Goal: Transaction & Acquisition: Purchase product/service

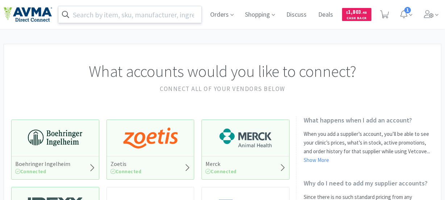
click at [171, 12] on input "text" at bounding box center [129, 14] width 143 height 17
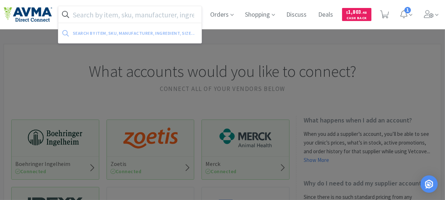
paste input "078826149"
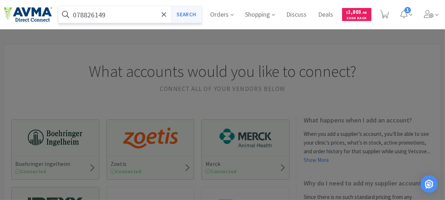
type input "078826149"
click at [186, 13] on button "Search" at bounding box center [186, 14] width 30 height 17
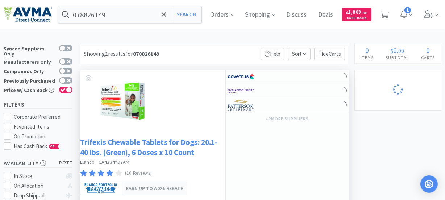
select select "4"
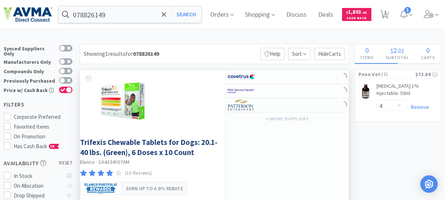
select select "10"
select select "5"
select select "3"
select select "7"
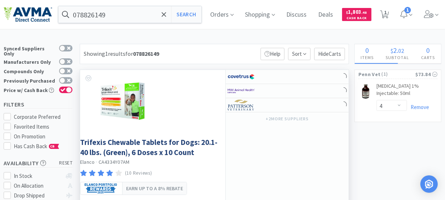
select select "1"
select select "9"
select select "1"
select select "4"
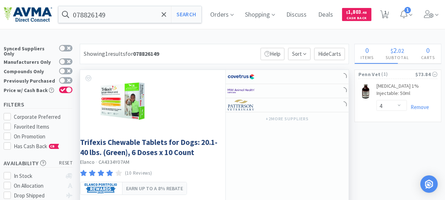
select select "1"
select select "12"
select select "1"
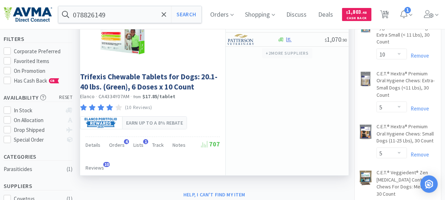
scroll to position [33, 0]
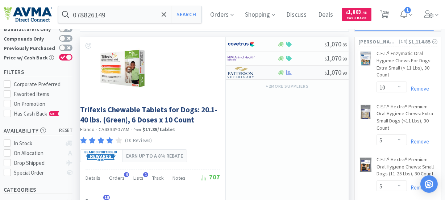
click at [239, 70] on img at bounding box center [241, 72] width 27 height 11
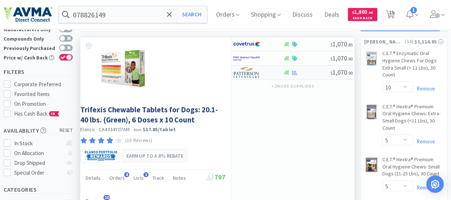
select select "1"
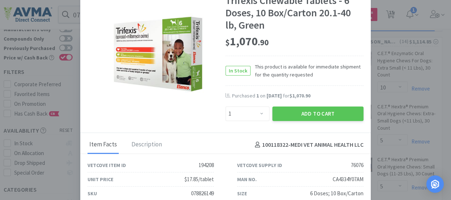
click at [312, 48] on div "$ 1,070 . 90" at bounding box center [294, 41] width 138 height 15
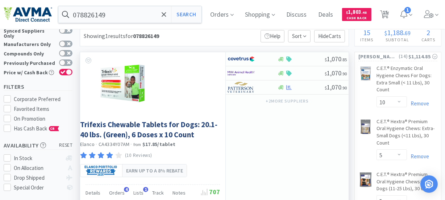
scroll to position [0, 0]
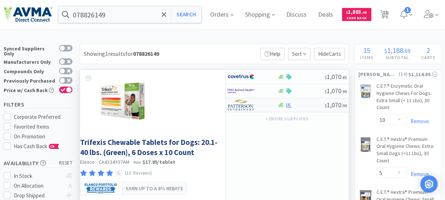
click at [247, 105] on img at bounding box center [241, 105] width 27 height 11
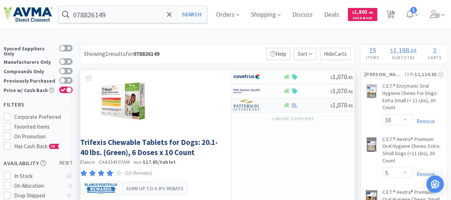
select select "1"
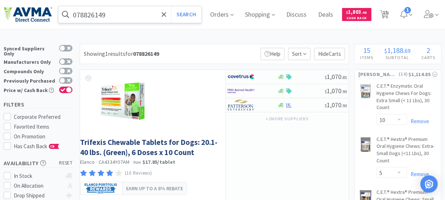
click at [108, 16] on input "078826149" at bounding box center [129, 14] width 143 height 17
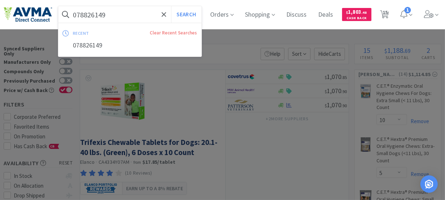
paste input "DO-OS"
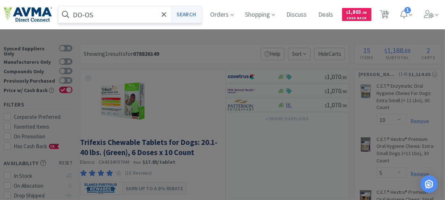
click at [186, 7] on button "Search" at bounding box center [186, 14] width 30 height 17
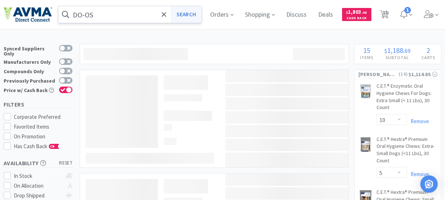
click at [188, 9] on button "Search" at bounding box center [186, 14] width 30 height 17
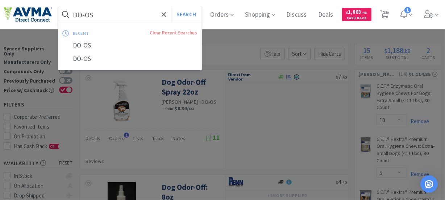
click at [106, 14] on input "DO-OS" at bounding box center [129, 14] width 143 height 17
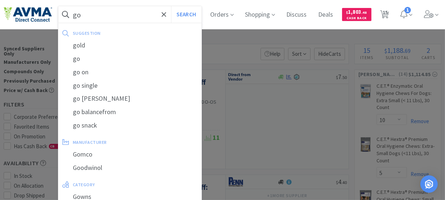
type input "g"
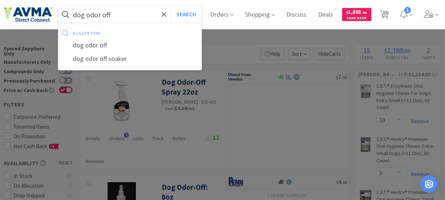
type input "dog odor off"
click at [171, 6] on button "Search" at bounding box center [186, 14] width 30 height 17
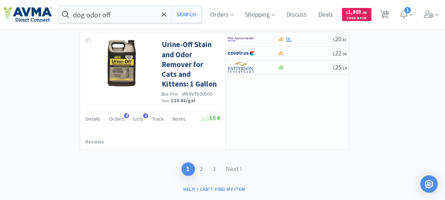
scroll to position [1487, 0]
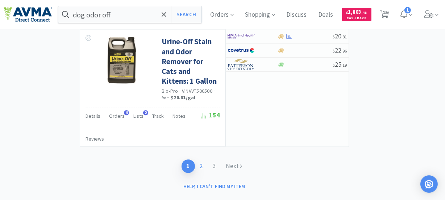
click at [201, 160] on link "2" at bounding box center [201, 166] width 13 height 13
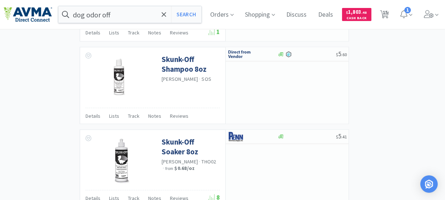
scroll to position [1340, 0]
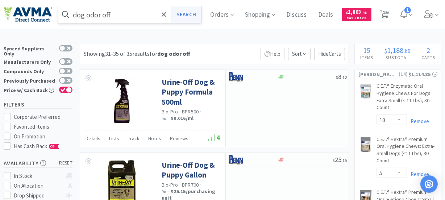
click at [195, 15] on button "Search" at bounding box center [186, 14] width 30 height 17
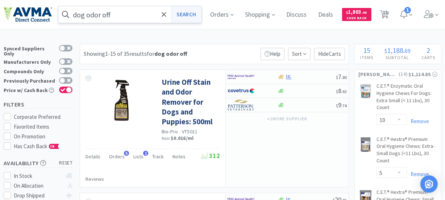
click at [191, 15] on button "Search" at bounding box center [186, 14] width 30 height 17
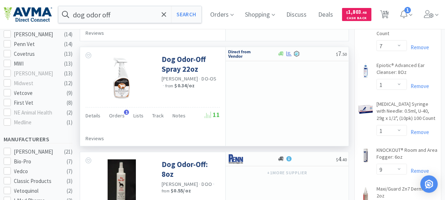
scroll to position [264, 0]
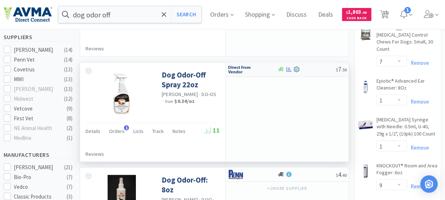
click at [237, 69] on img at bounding box center [241, 69] width 27 height 11
select select "1"
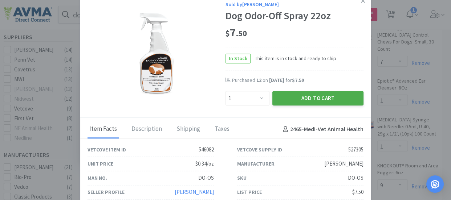
click at [312, 99] on button "Add to Cart" at bounding box center [317, 98] width 91 height 15
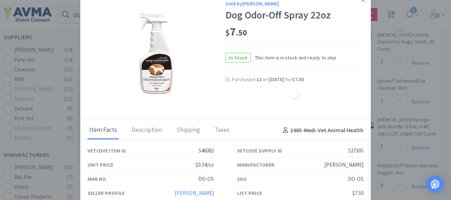
select select "1"
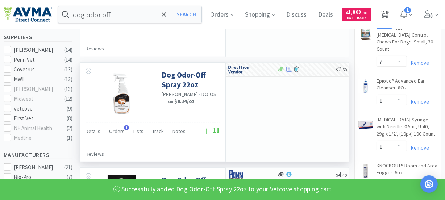
click at [388, 12] on span "16" at bounding box center [385, 12] width 5 height 29
select select "10"
select select "5"
select select "3"
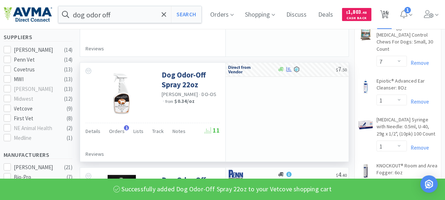
select select "7"
select select "1"
select select "9"
select select "1"
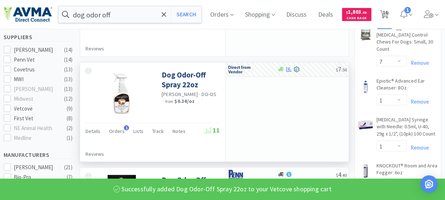
select select "4"
select select "1"
select select "12"
select select "1"
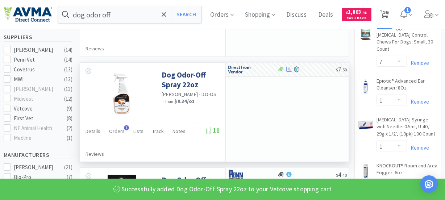
select select "4"
select select "1"
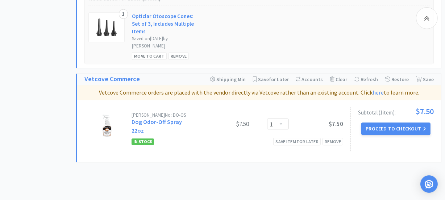
scroll to position [1662, 0]
click at [398, 122] on button "Proceed to Checkout" at bounding box center [396, 128] width 69 height 12
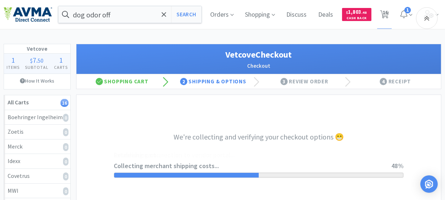
select select "2332"
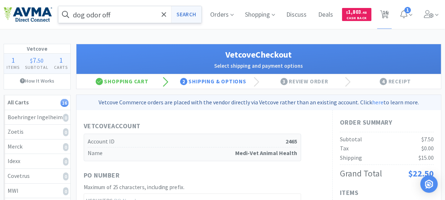
click at [192, 15] on button "Search" at bounding box center [186, 14] width 30 height 17
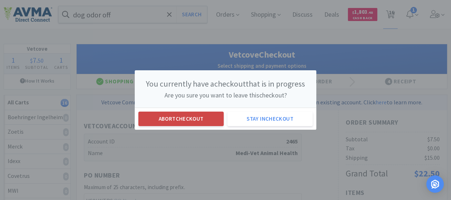
click at [179, 119] on button "Abort checkout" at bounding box center [180, 119] width 85 height 15
select select "10"
select select "5"
select select "3"
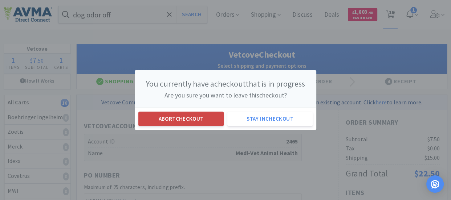
select select "7"
select select "1"
select select "9"
select select "1"
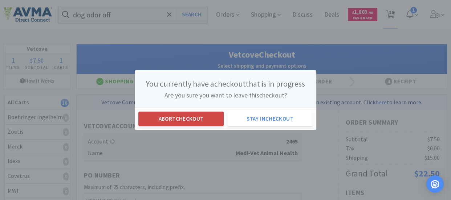
select select "4"
select select "1"
select select "12"
select select "1"
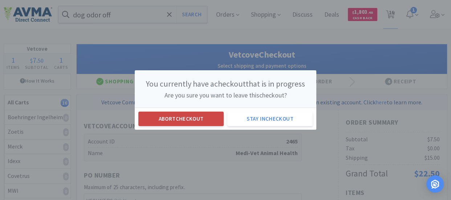
select select "4"
select select "1"
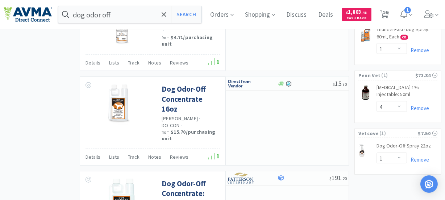
scroll to position [627, 0]
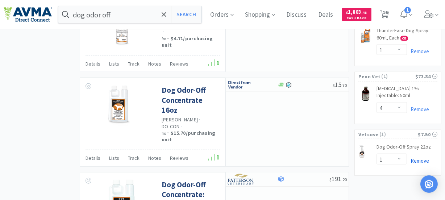
click at [419, 157] on link "Remove" at bounding box center [418, 160] width 22 height 7
click at [421, 106] on link "Remove" at bounding box center [418, 109] width 22 height 7
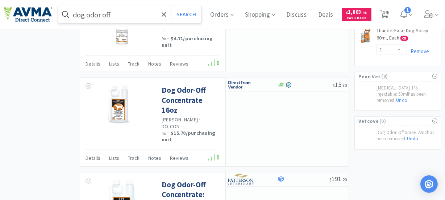
click at [130, 10] on input "dog odor off" at bounding box center [129, 14] width 143 height 17
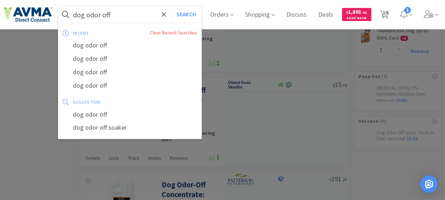
paste input "083130"
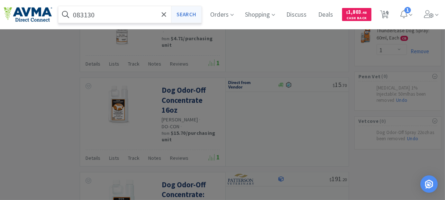
click at [193, 11] on button "Search" at bounding box center [186, 14] width 30 height 17
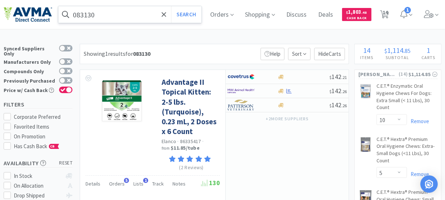
click at [106, 8] on input "083130" at bounding box center [129, 14] width 143 height 17
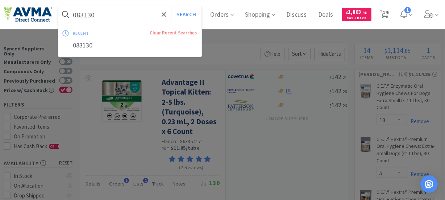
paste input "71021"
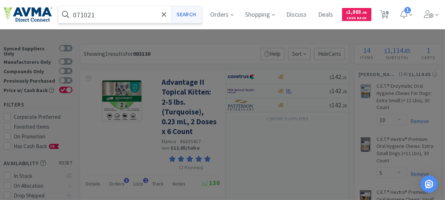
click at [193, 16] on button "Search" at bounding box center [186, 14] width 30 height 17
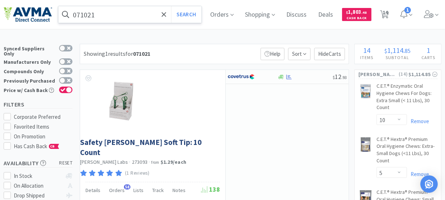
click at [105, 13] on input "071021" at bounding box center [129, 14] width 143 height 17
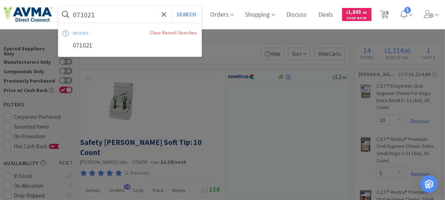
paste input "48994"
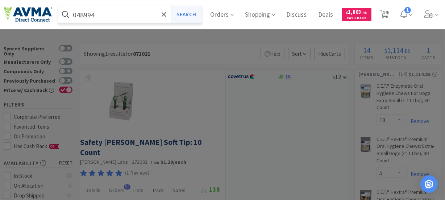
click at [197, 17] on button "Search" at bounding box center [186, 14] width 30 height 17
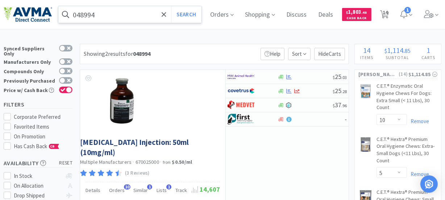
click at [110, 13] on input "048994" at bounding box center [129, 14] width 143 height 17
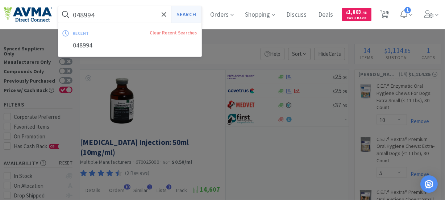
click at [183, 14] on button "Search" at bounding box center [186, 14] width 30 height 17
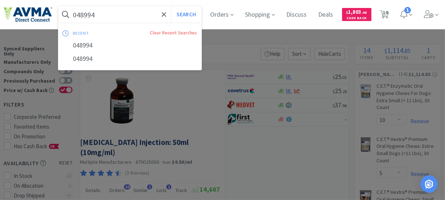
click at [127, 15] on input "048994" at bounding box center [129, 14] width 143 height 17
paste input "AminAvast"
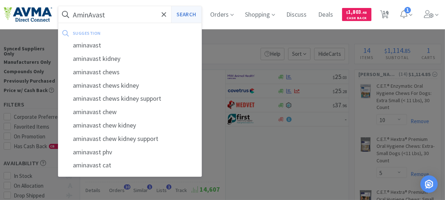
type input "AminAvast"
click at [189, 12] on button "Search" at bounding box center [186, 14] width 30 height 17
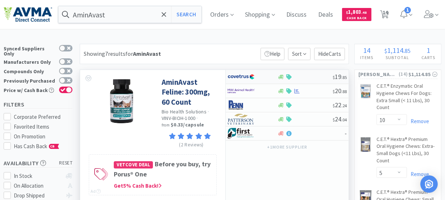
click at [243, 79] on img at bounding box center [241, 76] width 27 height 11
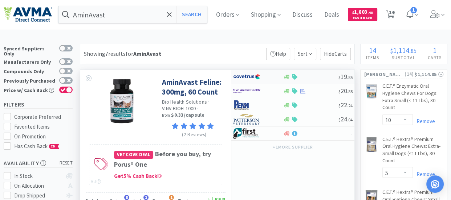
select select "1"
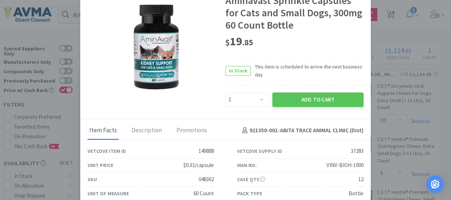
click at [205, 179] on div "048362" at bounding box center [205, 179] width 15 height 9
copy div "048362"
click at [344, 40] on div "$ 19 . 85" at bounding box center [294, 41] width 138 height 15
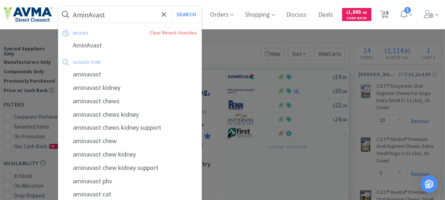
click at [117, 14] on input "AminAvast" at bounding box center [129, 14] width 143 height 17
paste input "Mometave"
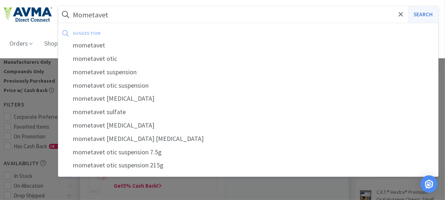
type input "Mometavet"
click at [427, 13] on button "Search" at bounding box center [423, 14] width 30 height 17
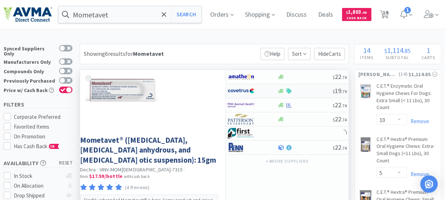
click at [243, 90] on img at bounding box center [241, 91] width 27 height 11
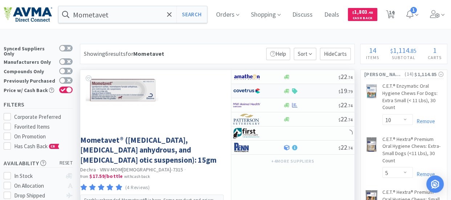
select select "1"
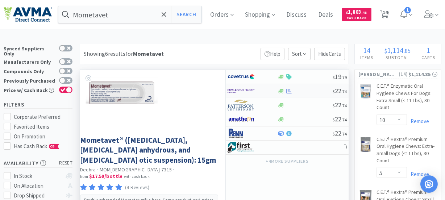
click at [246, 92] on img at bounding box center [241, 91] width 27 height 11
select select "1"
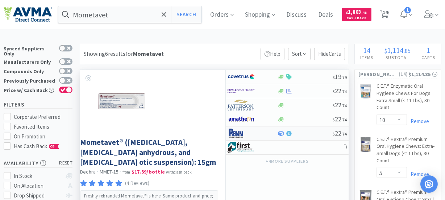
scroll to position [33, 0]
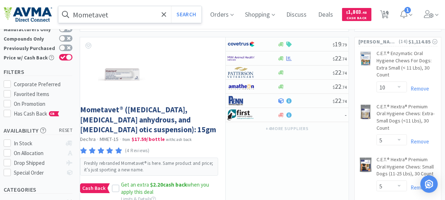
click at [123, 13] on input "Mometavet" at bounding box center [129, 14] width 143 height 17
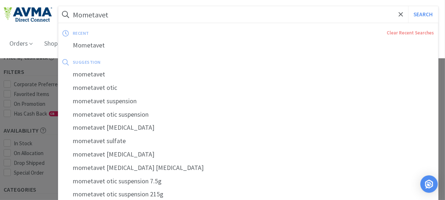
paste input "083130"
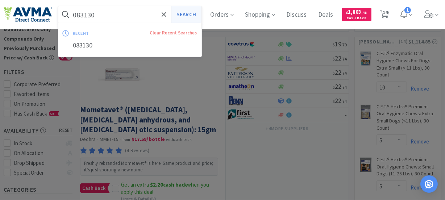
type input "083130"
click at [196, 15] on button "Search" at bounding box center [186, 14] width 30 height 17
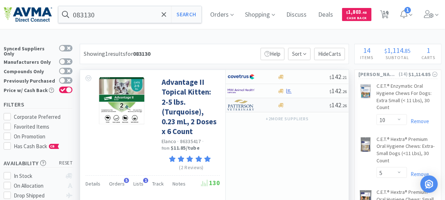
click at [241, 104] on img at bounding box center [241, 105] width 27 height 11
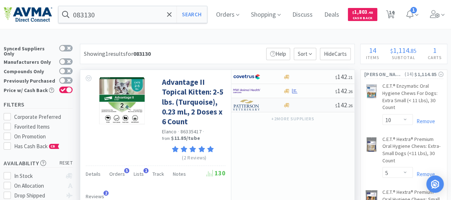
select select "6"
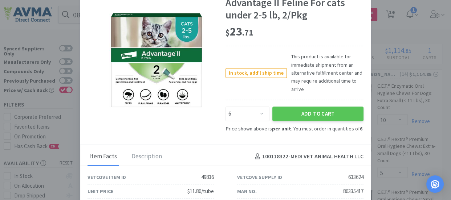
click at [347, 17] on div "Advantage II Feline For cats under 2-5 lb, 2/Pkg" at bounding box center [294, 9] width 138 height 24
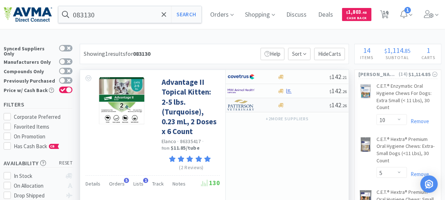
click at [238, 108] on img at bounding box center [241, 105] width 27 height 11
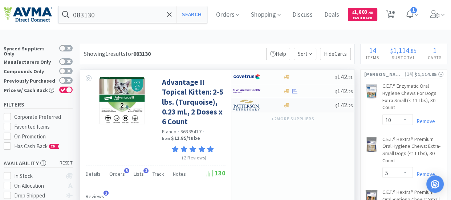
select select "6"
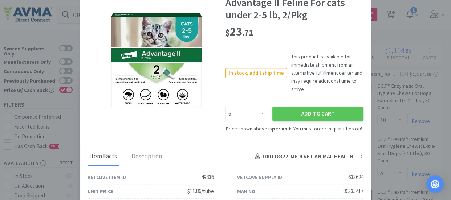
click at [348, 142] on div "Sold by [PERSON_NAME] Advantage II Feline For cats under 2-5 lb, 2/Pkg $ 23 . 7…" at bounding box center [225, 62] width 290 height 165
click at [209, 129] on div "Sold by [PERSON_NAME] Advantage II Feline For cats under 2-5 lb, 2/Pkg $ 23 . 7…" at bounding box center [225, 62] width 290 height 165
click at [254, 100] on div "In stock, add'l ship time This product is available for immediate shipment from…" at bounding box center [294, 73] width 138 height 54
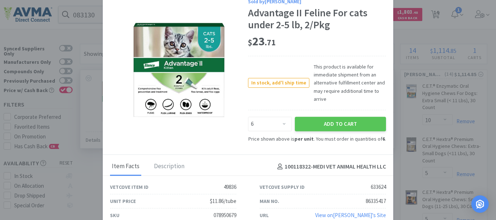
click at [227, 200] on div "078950679" at bounding box center [224, 215] width 23 height 9
copy div "078950679"
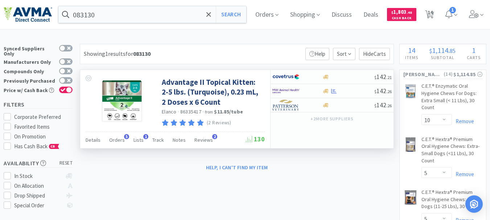
click at [193, 112] on span "86335417" at bounding box center [190, 111] width 21 height 7
copy span "86335417"
click at [284, 75] on img at bounding box center [285, 76] width 27 height 11
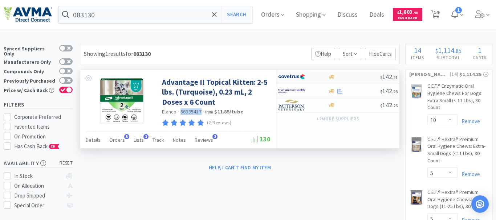
select select "1"
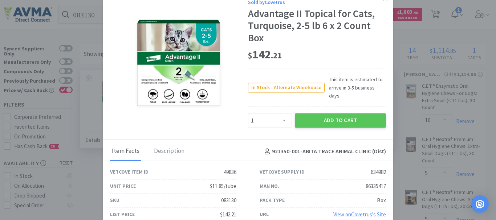
click at [230, 197] on div "083130" at bounding box center [228, 200] width 15 height 9
copy div "083130"
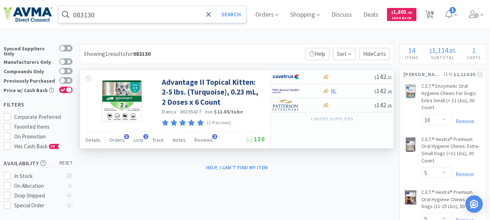
click at [122, 16] on input "083130" at bounding box center [152, 14] width 188 height 17
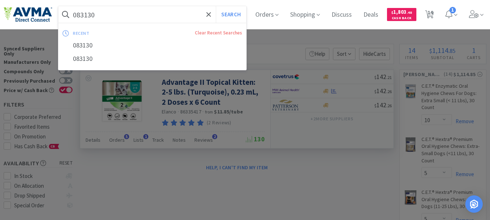
paste input "04322"
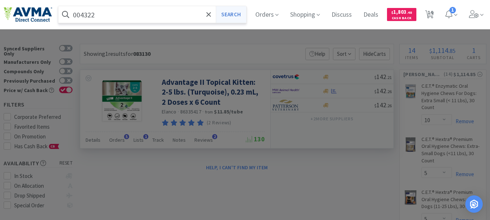
type input "004322"
click at [230, 19] on button "Search" at bounding box center [231, 14] width 30 height 17
